Goal: Information Seeking & Learning: Learn about a topic

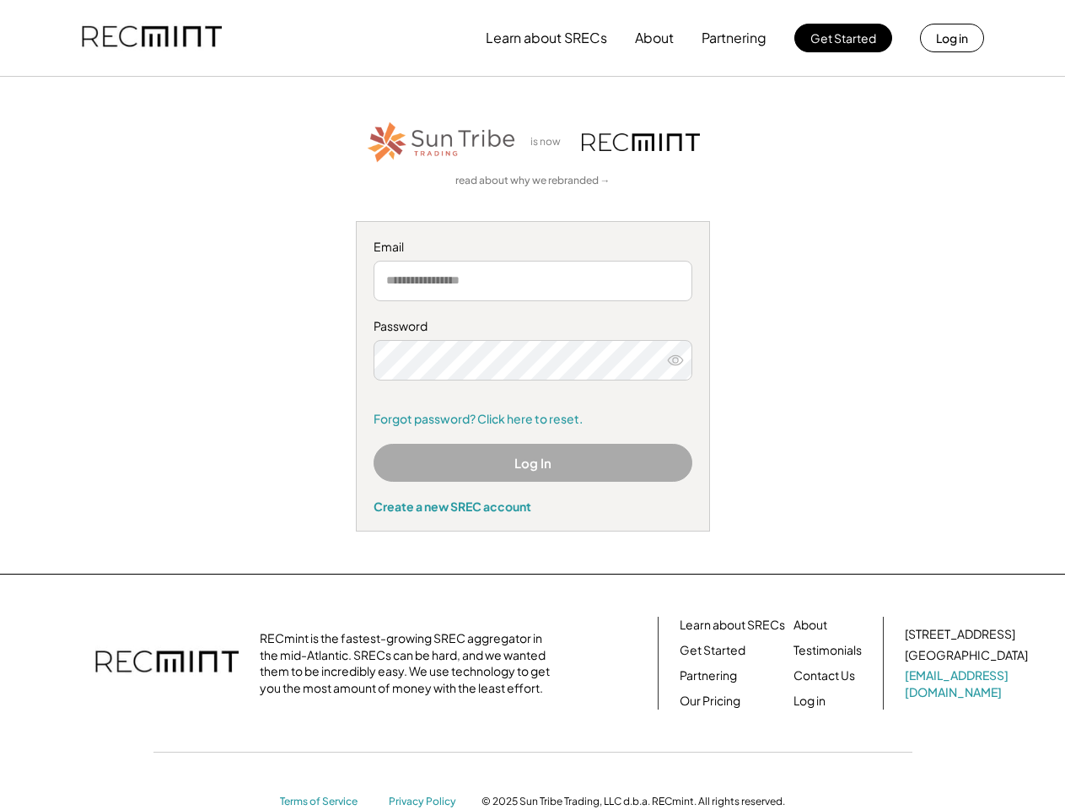
click at [532, 405] on div "Password Remember me Forgot password? Click here to reset." at bounding box center [533, 372] width 319 height 109
click at [532, 38] on button "Learn about SRECs" at bounding box center [546, 38] width 121 height 34
click at [533, 38] on button "Learn about SRECs" at bounding box center [546, 38] width 121 height 34
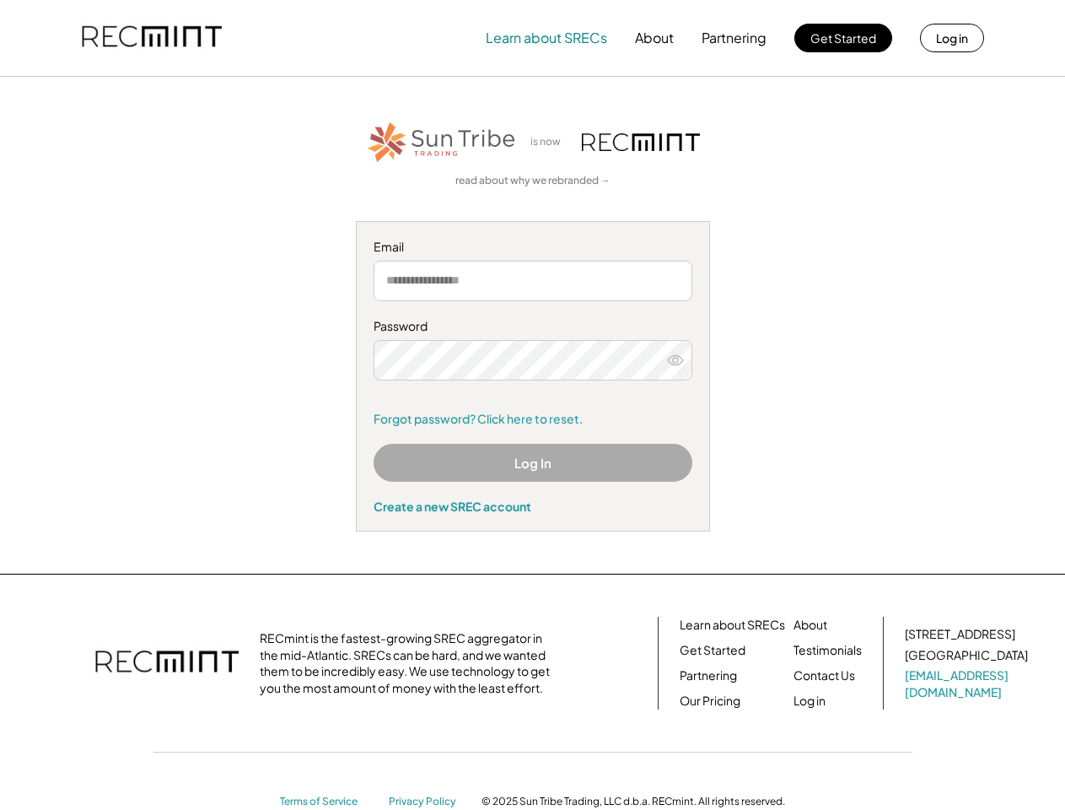
click at [152, 38] on img at bounding box center [152, 37] width 140 height 57
click at [735, 38] on button "Partnering" at bounding box center [734, 38] width 65 height 34
click at [547, 38] on button "Learn about SRECs" at bounding box center [546, 38] width 121 height 34
click at [655, 38] on button "About" at bounding box center [654, 38] width 39 height 34
